Goal: Check status

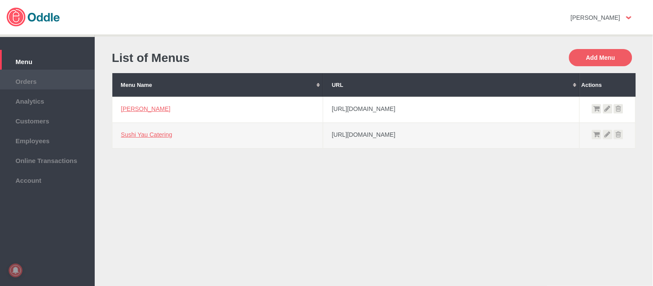
click at [55, 74] on li "Orders" at bounding box center [47, 80] width 95 height 20
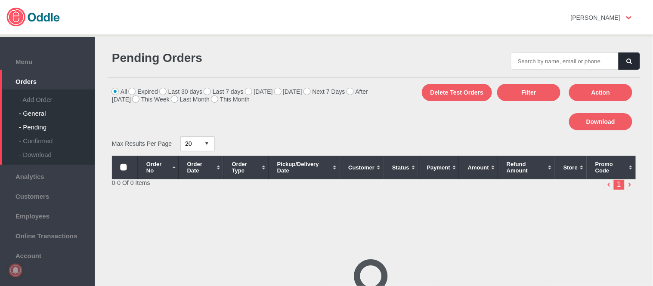
click at [47, 108] on div "- General" at bounding box center [57, 110] width 76 height 14
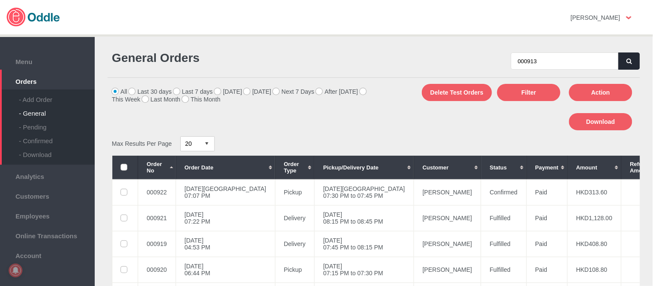
type input "000913"
click at [630, 57] on button "button" at bounding box center [629, 60] width 22 height 17
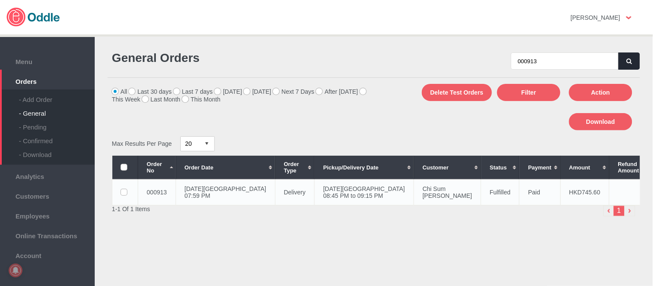
click at [413, 183] on td "Chi Sum Cheung" at bounding box center [446, 192] width 67 height 26
click at [0, 0] on h3 "Customer Delivery Time & Address" at bounding box center [0, 0] width 0 height 0
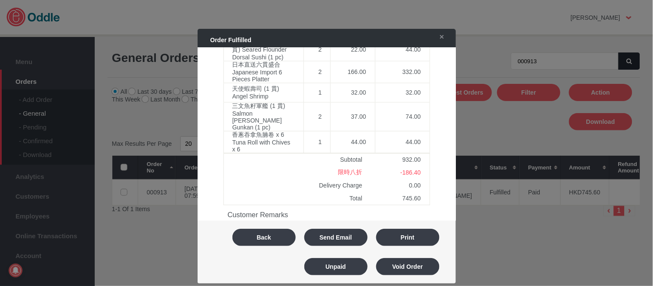
scroll to position [478, 0]
drag, startPoint x: 400, startPoint y: 179, endPoint x: 422, endPoint y: 178, distance: 21.5
click at [422, 189] on td "745.60" at bounding box center [400, 195] width 59 height 13
copy td "745.60"
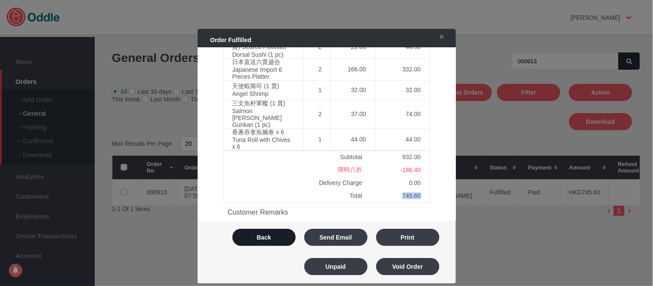
click at [265, 232] on button "Back" at bounding box center [263, 237] width 63 height 17
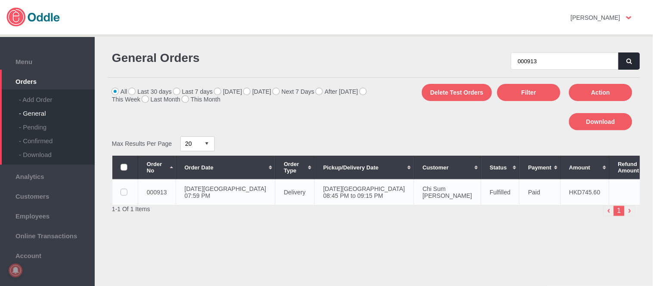
click at [413, 179] on td "Chi Sum Cheung" at bounding box center [446, 192] width 67 height 26
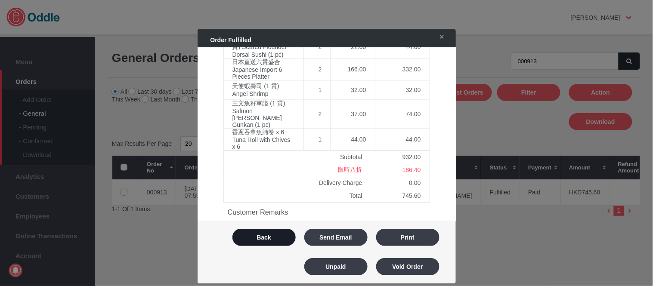
click at [272, 239] on button "Back" at bounding box center [263, 237] width 63 height 17
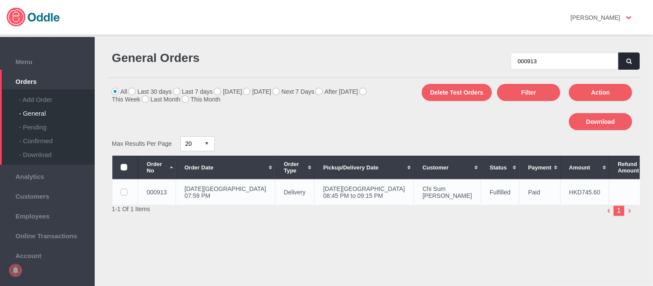
click at [342, 197] on td "04 Aug 2025, Mon 08:45 PM to 09:15 PM" at bounding box center [363, 192] width 99 height 26
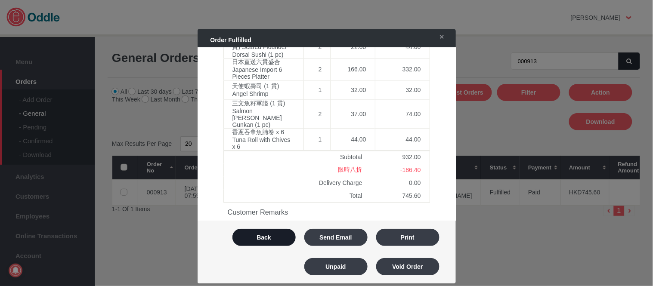
click at [273, 236] on button "Back" at bounding box center [263, 237] width 63 height 17
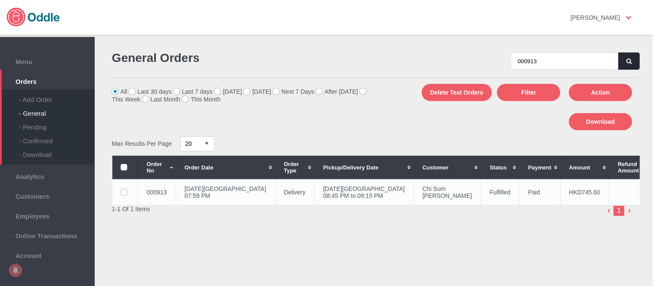
click at [413, 194] on td "Chi Sum Cheung" at bounding box center [446, 192] width 67 height 26
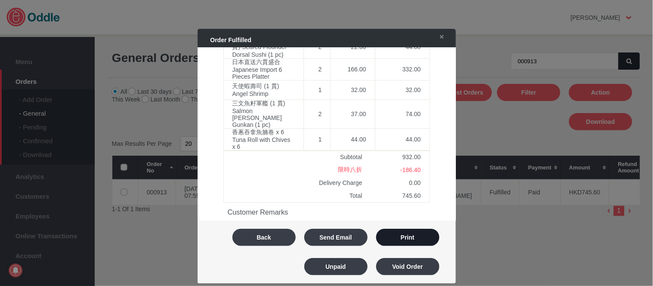
click at [422, 234] on button "Print" at bounding box center [407, 237] width 63 height 17
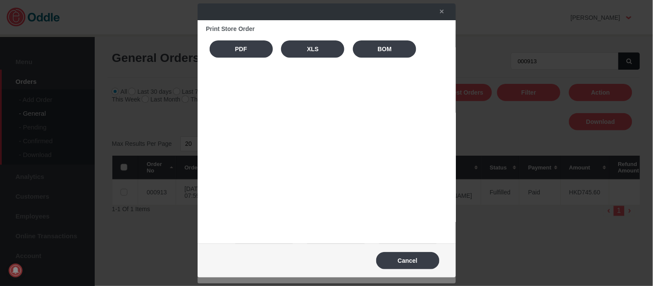
click at [246, 62] on div "Print Store Order PDF XLS BOM" at bounding box center [326, 44] width 241 height 38
click at [245, 54] on button "PDF" at bounding box center [240, 48] width 63 height 17
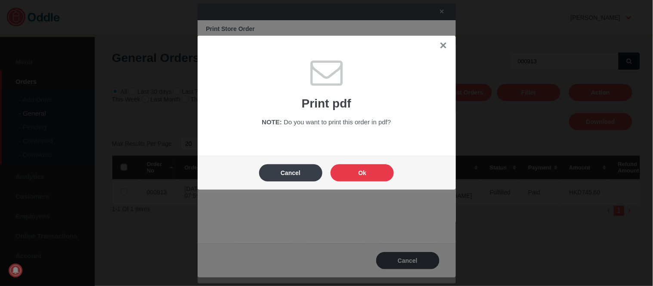
click at [369, 173] on button "Ok" at bounding box center [361, 172] width 63 height 17
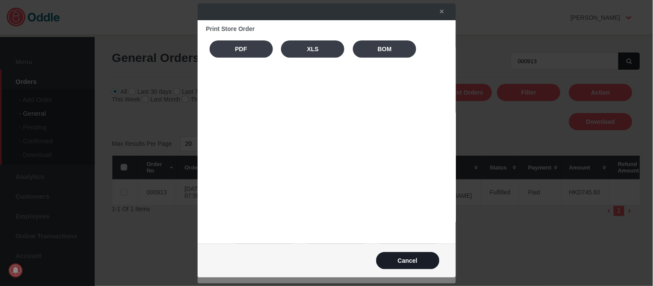
click at [415, 260] on button "Cancel" at bounding box center [407, 260] width 63 height 17
